Goal: Information Seeking & Learning: Learn about a topic

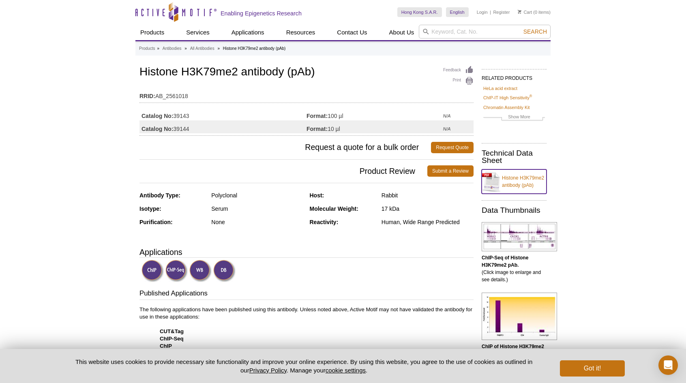
click at [525, 182] on link "Histone H3K79me2 antibody (pAb)" at bounding box center [514, 181] width 65 height 24
